Goal: Book appointment/travel/reservation

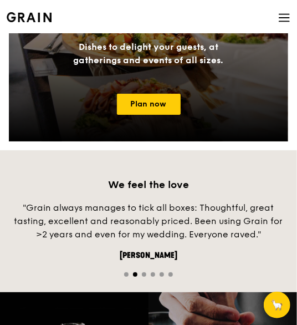
scroll to position [942, 0]
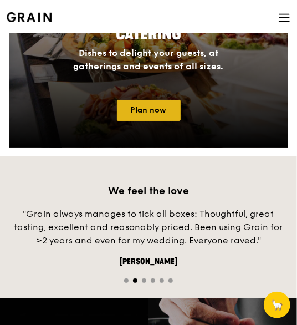
click at [149, 102] on link "Plan now" at bounding box center [149, 110] width 64 height 21
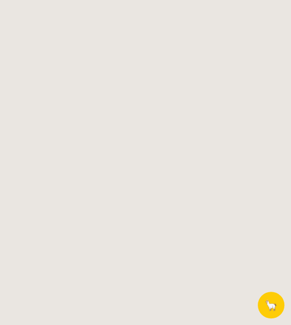
select select
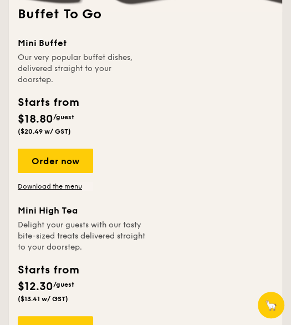
scroll to position [1552, 0]
